Goal: Information Seeking & Learning: Compare options

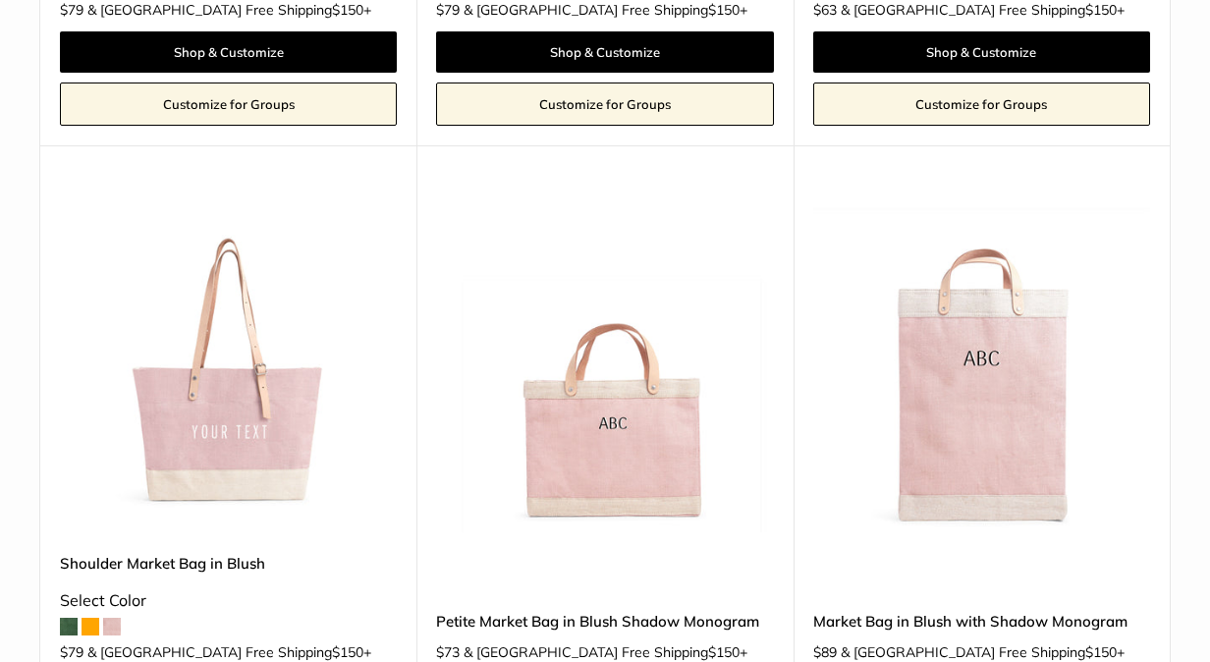
drag, startPoint x: 1201, startPoint y: 75, endPoint x: 1199, endPoint y: 179, distance: 104.1
click at [1194, 179] on html "Market Bags Group Gifting New Need help? Text Us: 20919 hello@apolisglobal.com …" at bounding box center [605, 331] width 1210 height 662
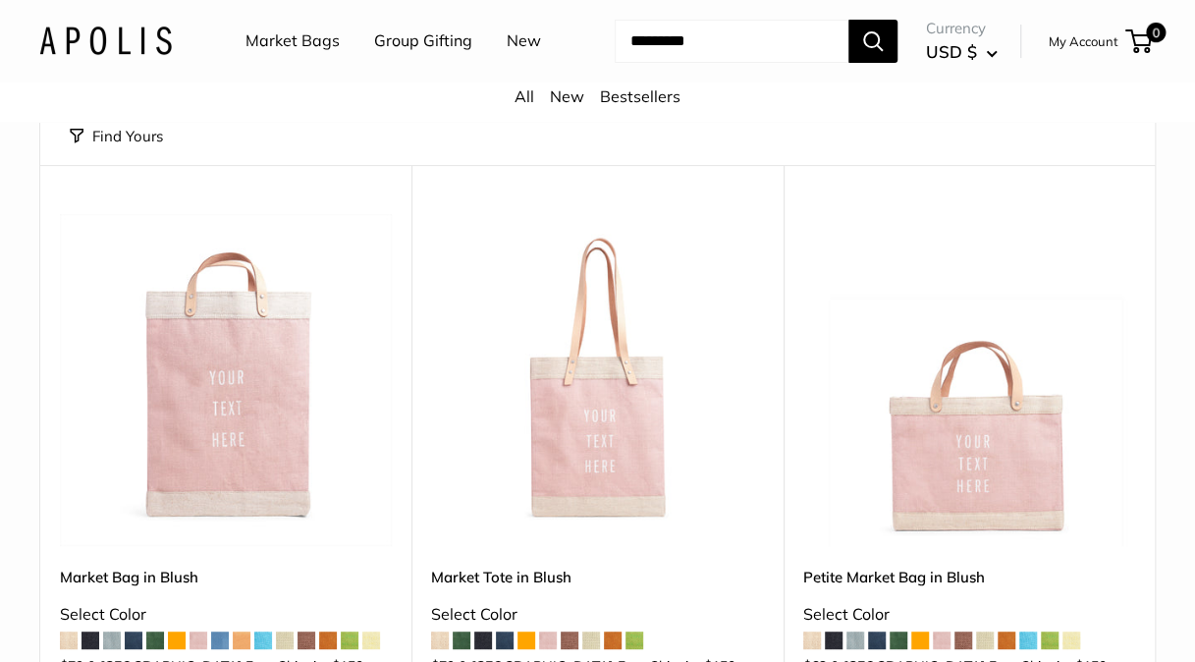
scroll to position [203, 0]
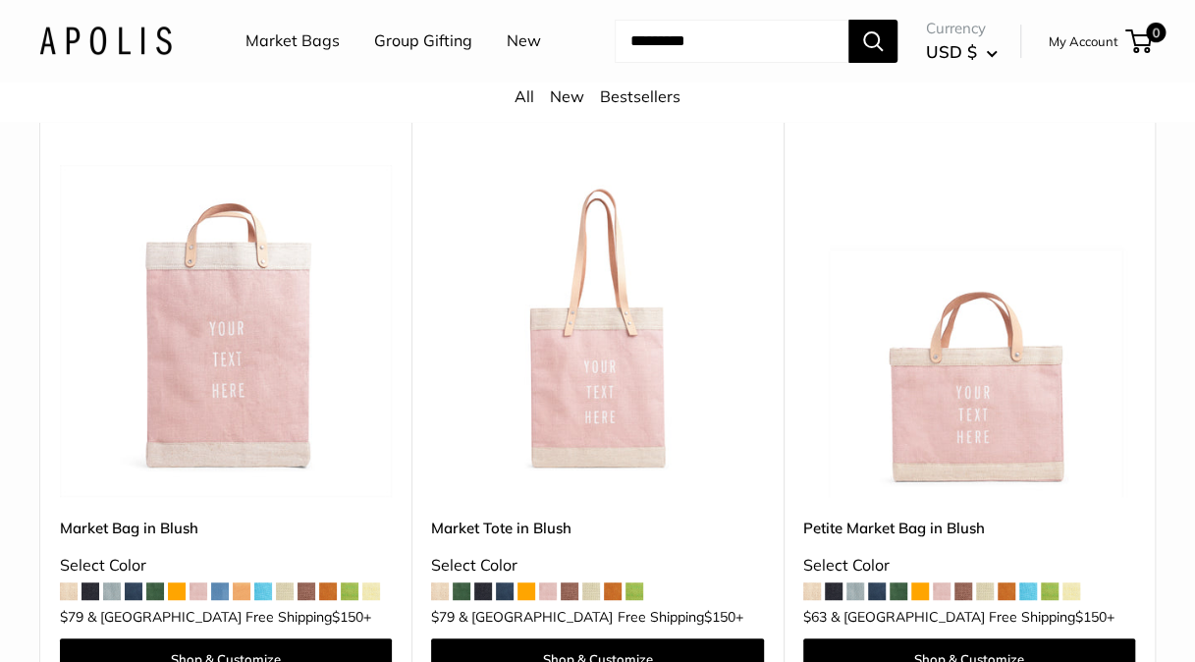
click at [813, 591] on span at bounding box center [812, 591] width 18 height 18
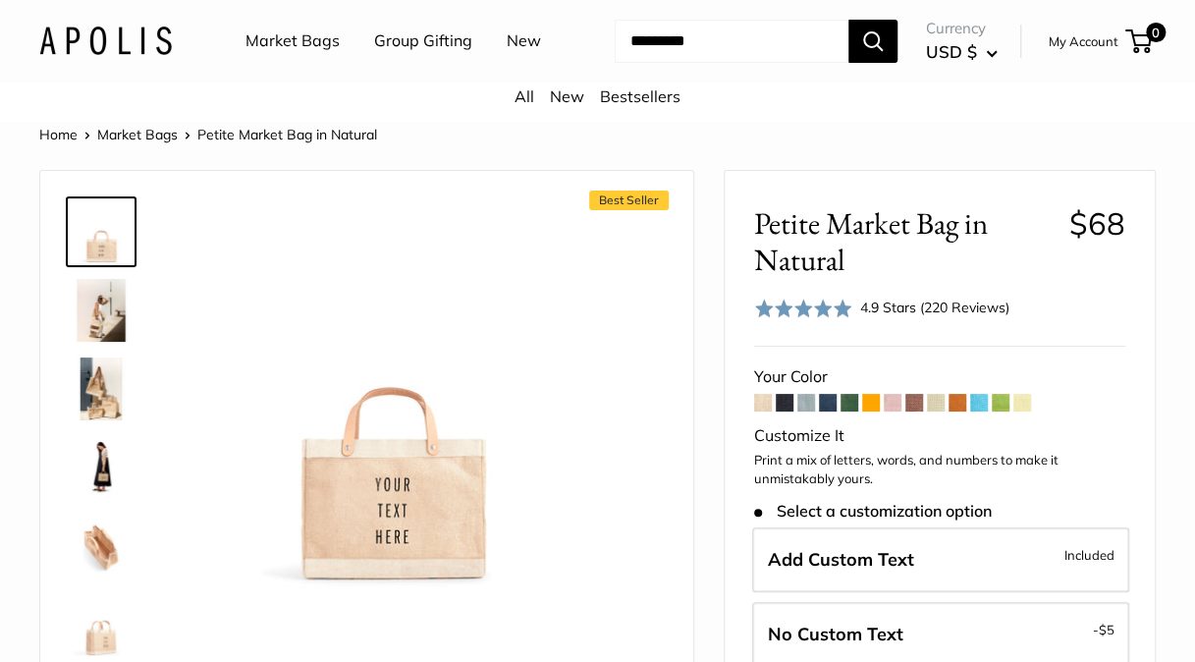
click at [804, 405] on span at bounding box center [806, 403] width 18 height 18
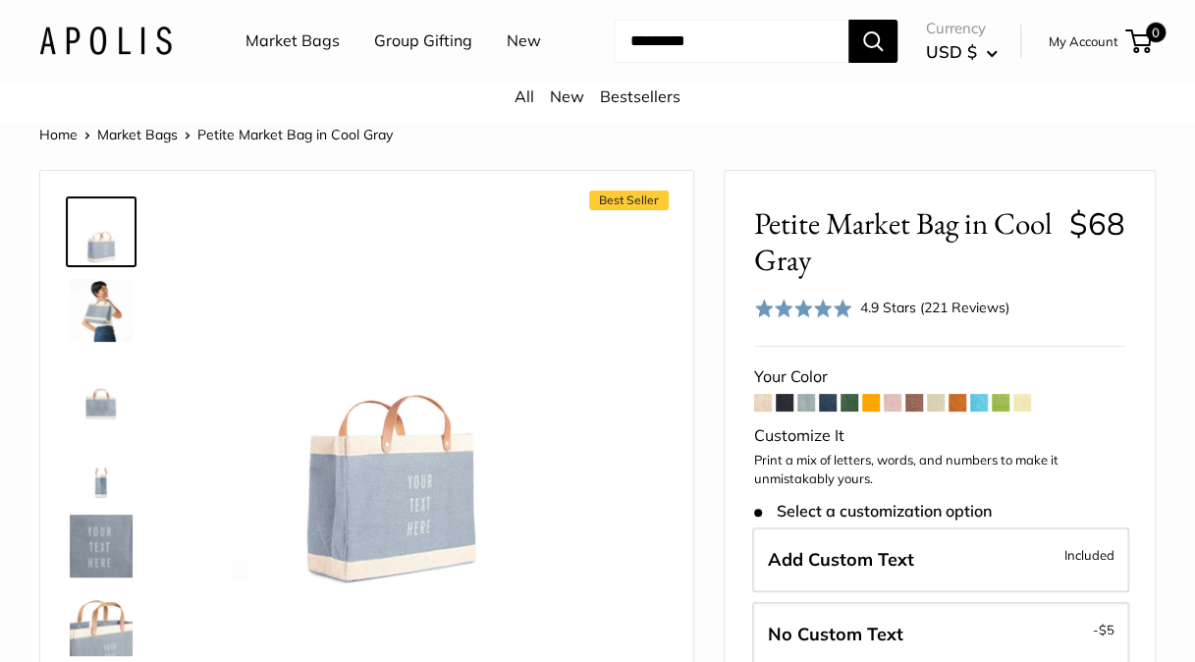
click at [888, 406] on span at bounding box center [893, 403] width 18 height 18
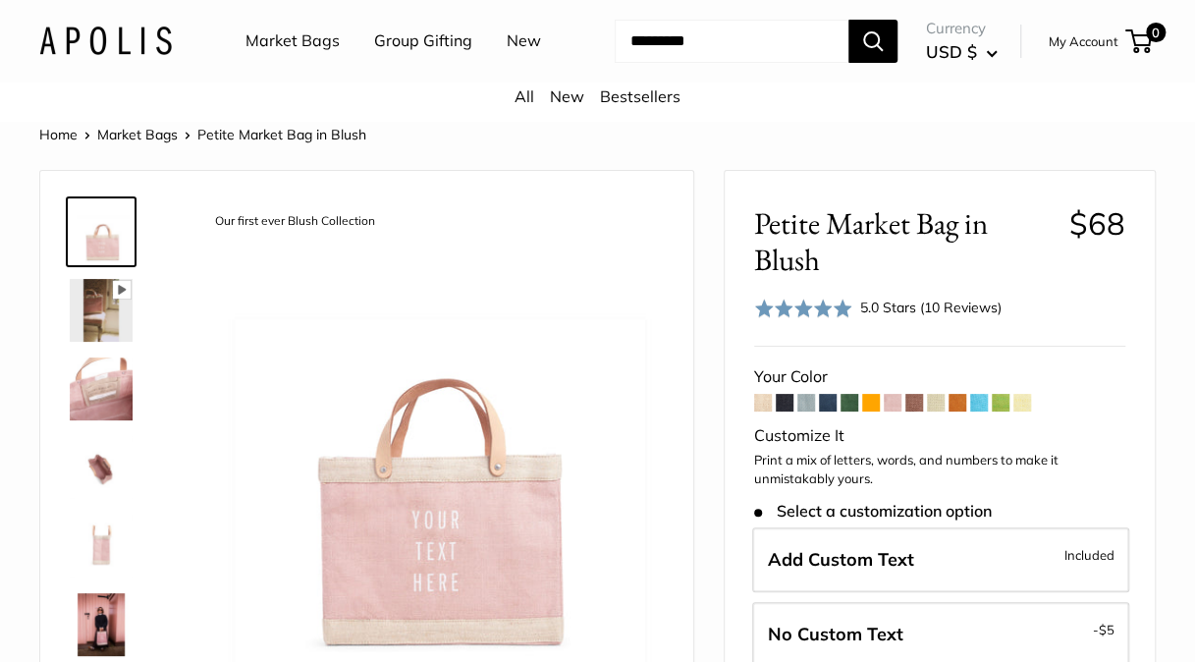
click at [986, 408] on span at bounding box center [979, 403] width 18 height 18
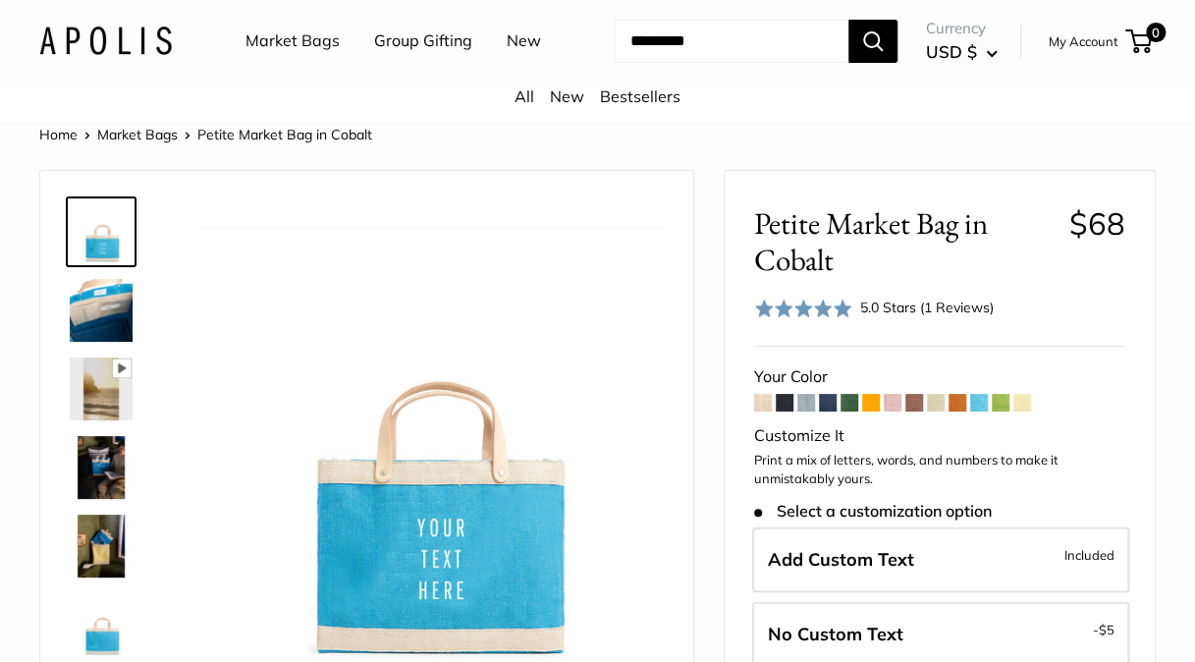
click at [1024, 407] on span at bounding box center [1022, 403] width 18 height 18
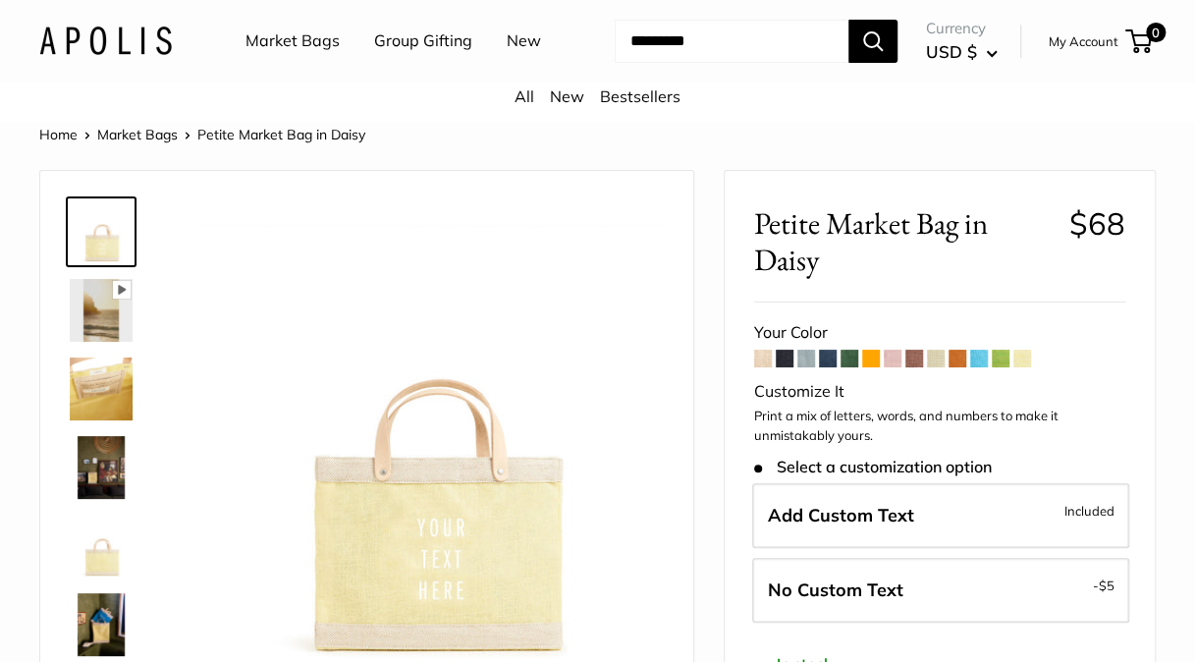
click at [1001, 359] on span at bounding box center [1001, 359] width 18 height 18
